Goal: Entertainment & Leisure: Consume media (video, audio)

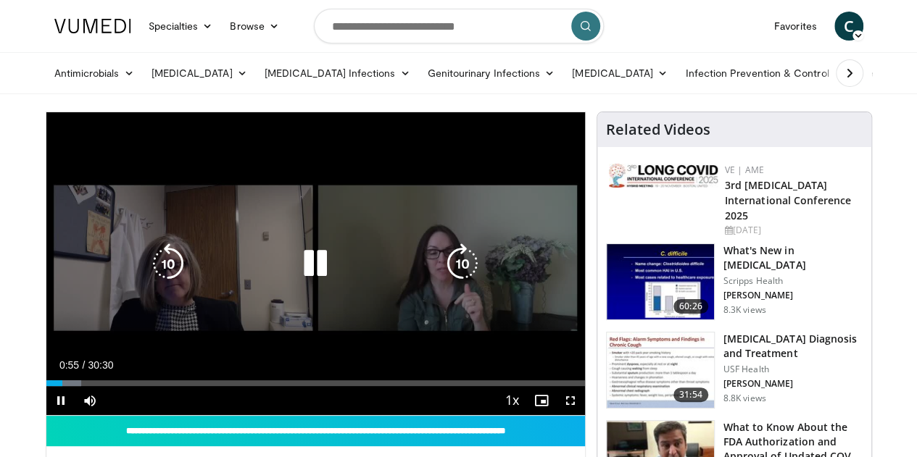
click at [302, 281] on icon "Video Player" at bounding box center [315, 263] width 41 height 41
click at [299, 275] on icon "Video Player" at bounding box center [315, 263] width 41 height 41
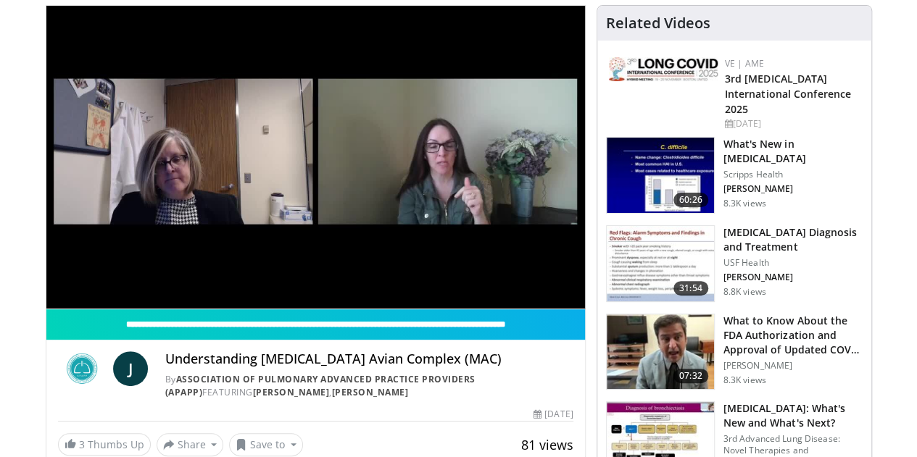
scroll to position [106, 0]
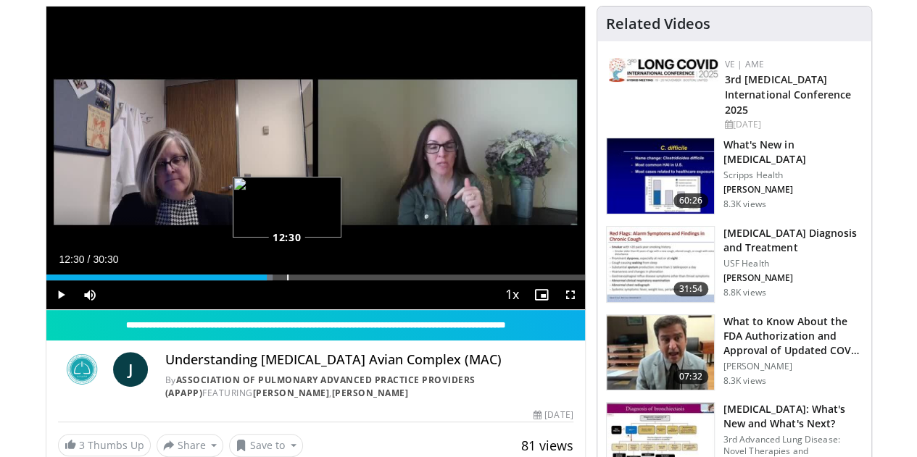
drag, startPoint x: 277, startPoint y: 303, endPoint x: 251, endPoint y: 302, distance: 26.1
click at [251, 280] on div "Loaded : 42.07% 12:30 12:30" at bounding box center [315, 278] width 538 height 6
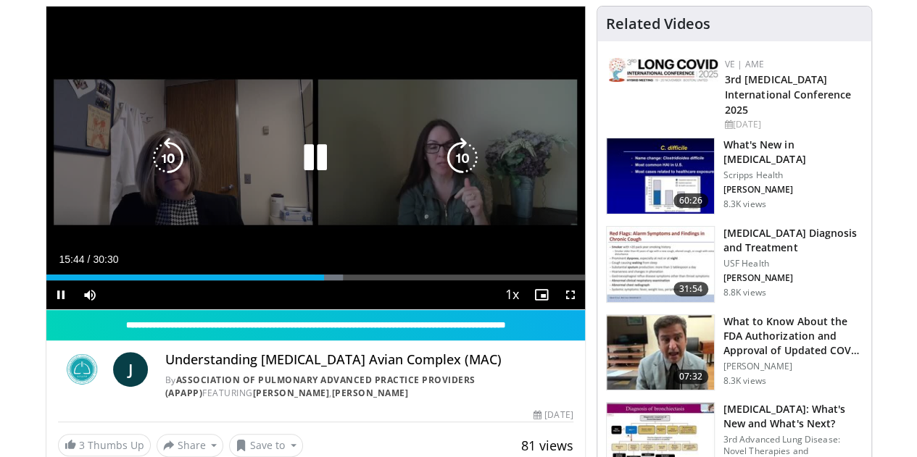
click at [297, 172] on icon "Video Player" at bounding box center [315, 158] width 41 height 41
click at [296, 172] on icon "Video Player" at bounding box center [315, 158] width 41 height 41
click at [301, 170] on icon "Video Player" at bounding box center [315, 158] width 41 height 41
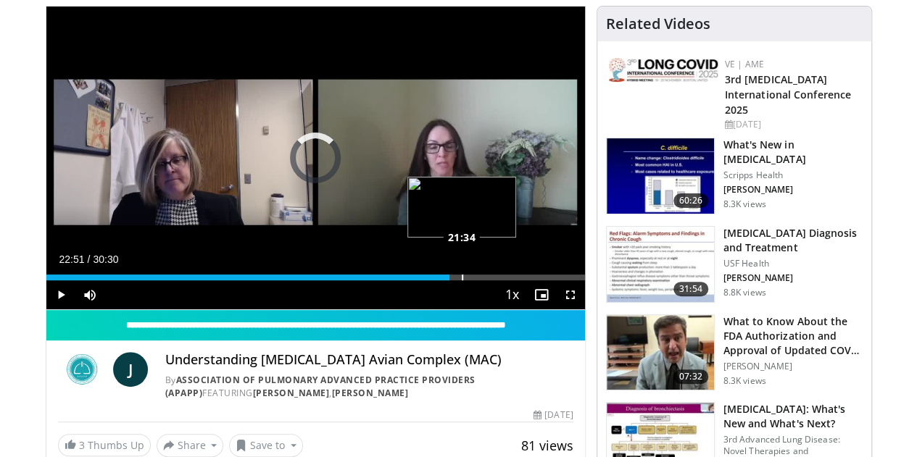
drag, startPoint x: 449, startPoint y: 302, endPoint x: 425, endPoint y: 305, distance: 24.8
click at [425, 280] on div "Loaded : 0.00% 21:37 21:34" at bounding box center [315, 278] width 538 height 6
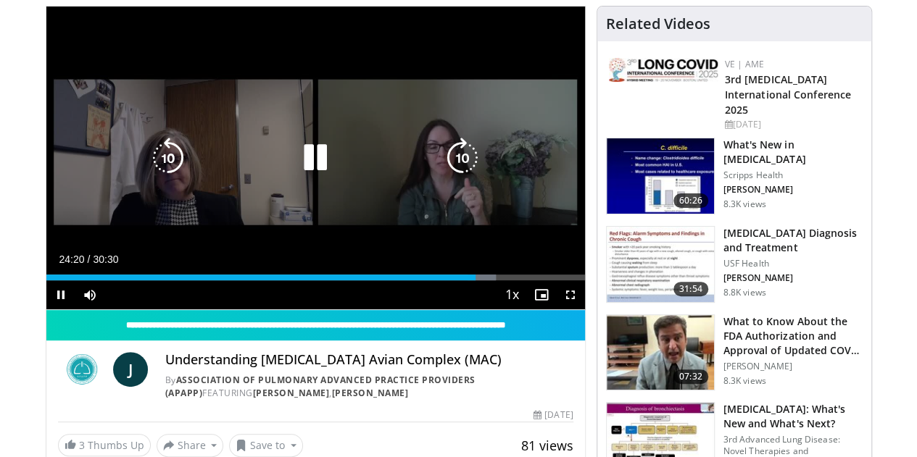
click at [303, 167] on icon "Video Player" at bounding box center [315, 158] width 41 height 41
click at [302, 169] on icon "Video Player" at bounding box center [315, 158] width 41 height 41
click at [303, 163] on icon "Video Player" at bounding box center [315, 158] width 41 height 41
